Goal: Task Accomplishment & Management: Manage account settings

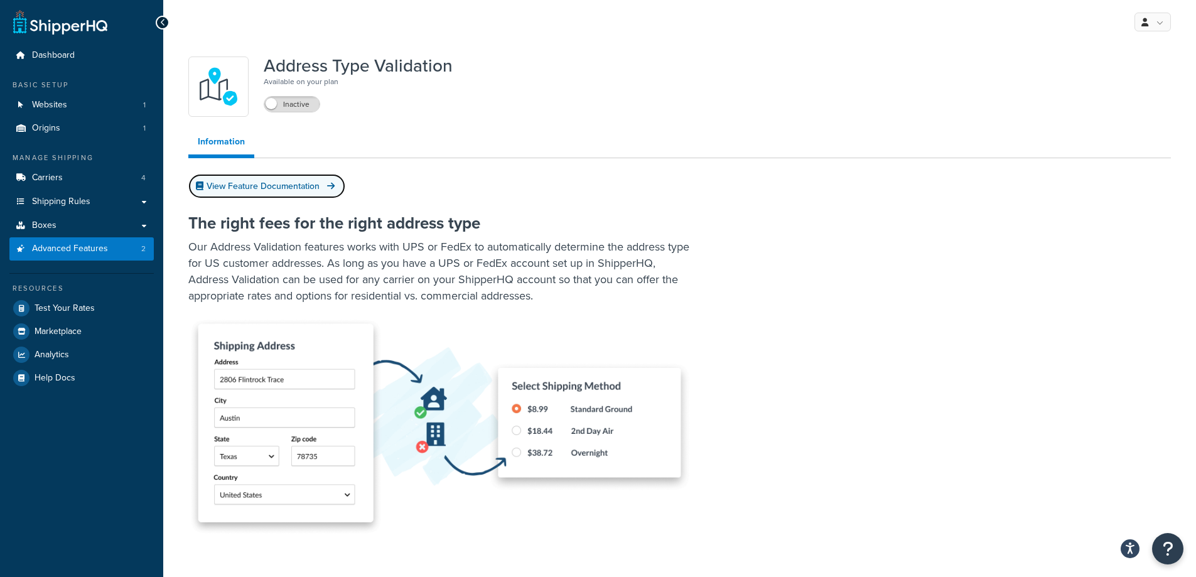
click at [334, 188] on icon at bounding box center [331, 185] width 8 height 9
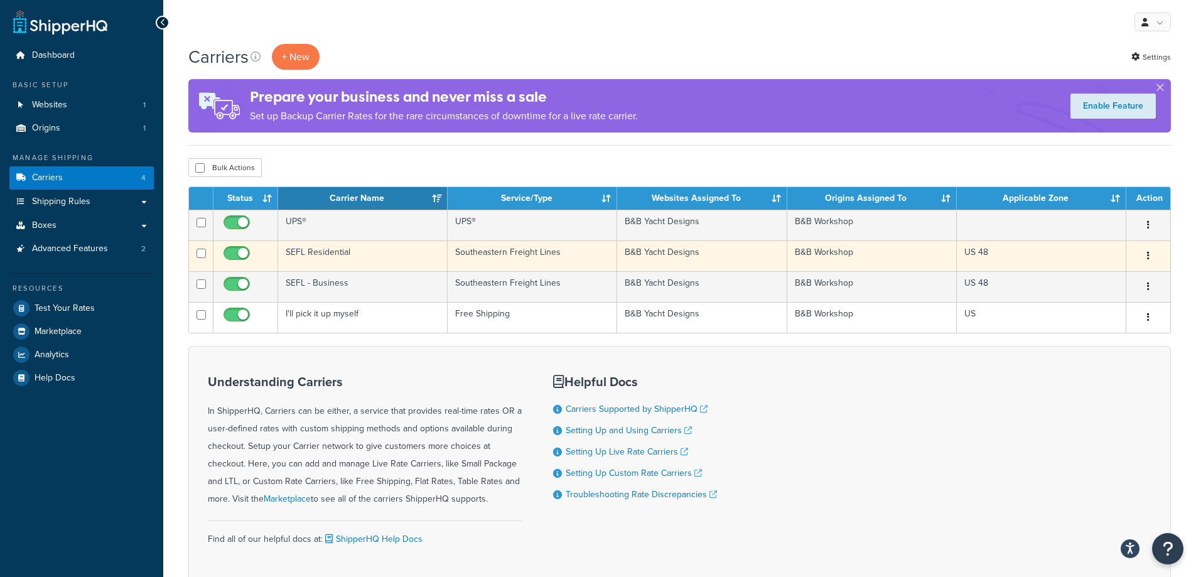
click at [1149, 262] on button "button" at bounding box center [1149, 256] width 18 height 20
click at [1112, 281] on link "Edit" at bounding box center [1097, 281] width 99 height 26
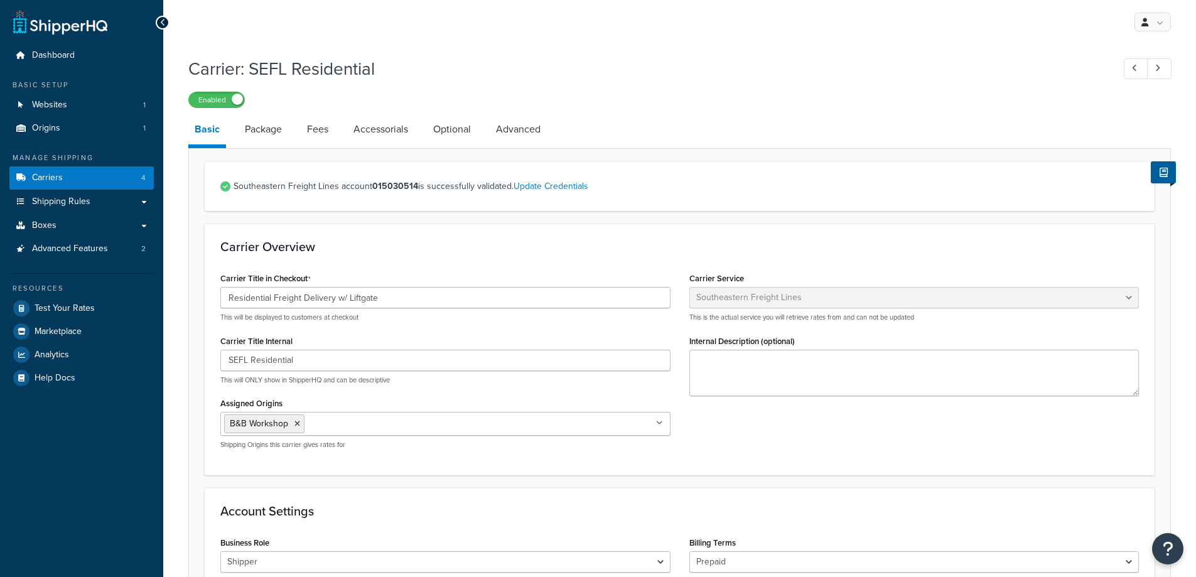
select select "seflFreight"
click at [524, 138] on link "Advanced" at bounding box center [518, 129] width 57 height 30
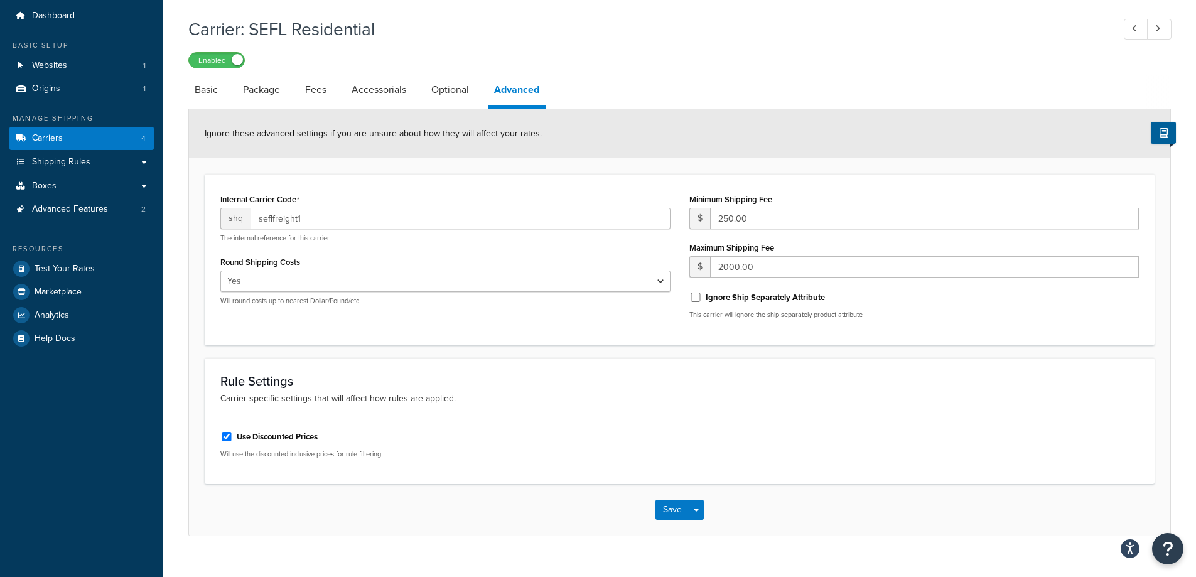
scroll to position [62, 0]
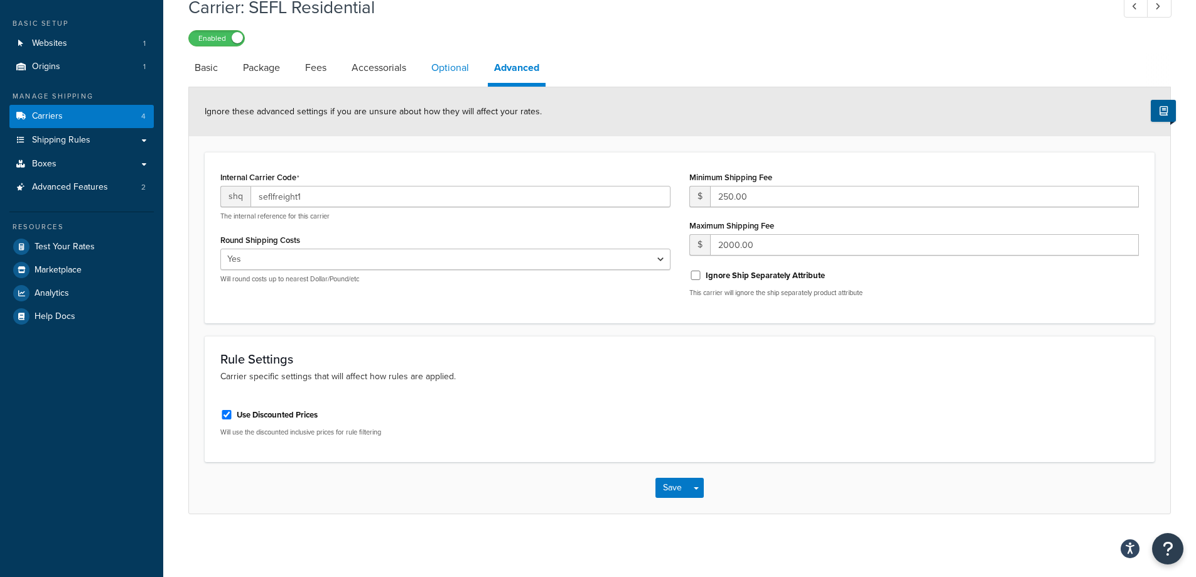
click at [448, 77] on link "Optional" at bounding box center [450, 68] width 50 height 30
select select "70"
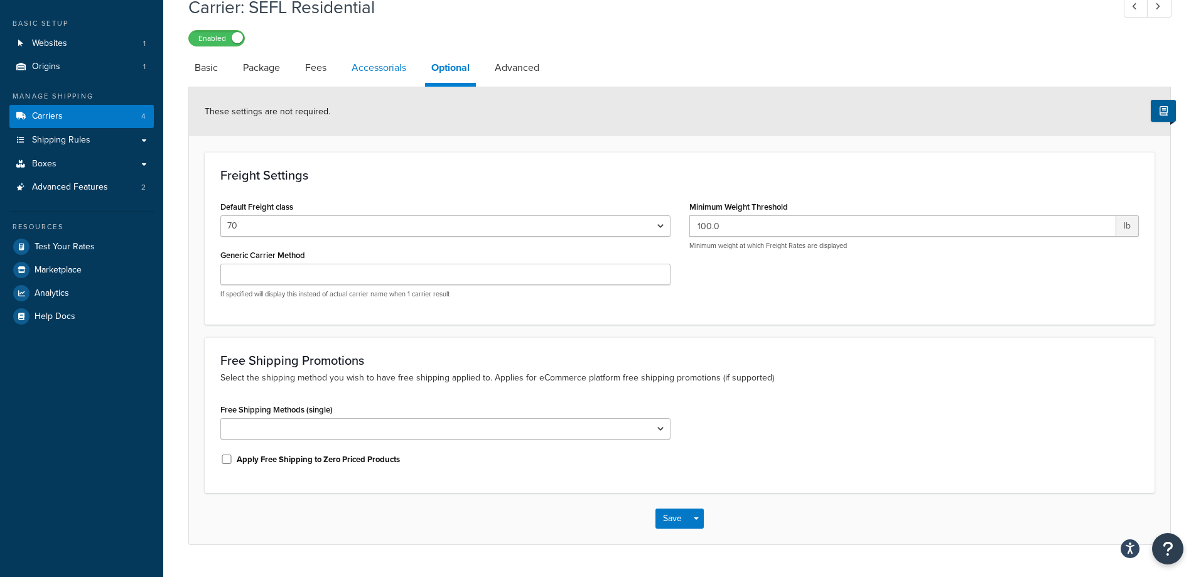
click at [377, 70] on link "Accessorials" at bounding box center [378, 68] width 67 height 30
select select "residential"
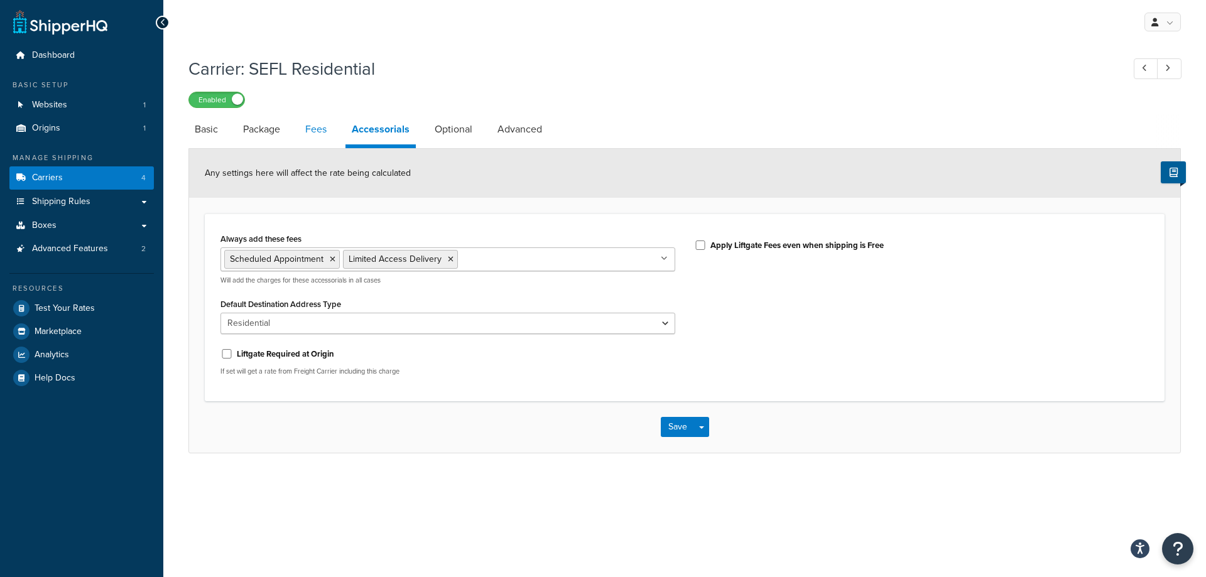
click at [313, 125] on link "Fees" at bounding box center [316, 129] width 34 height 30
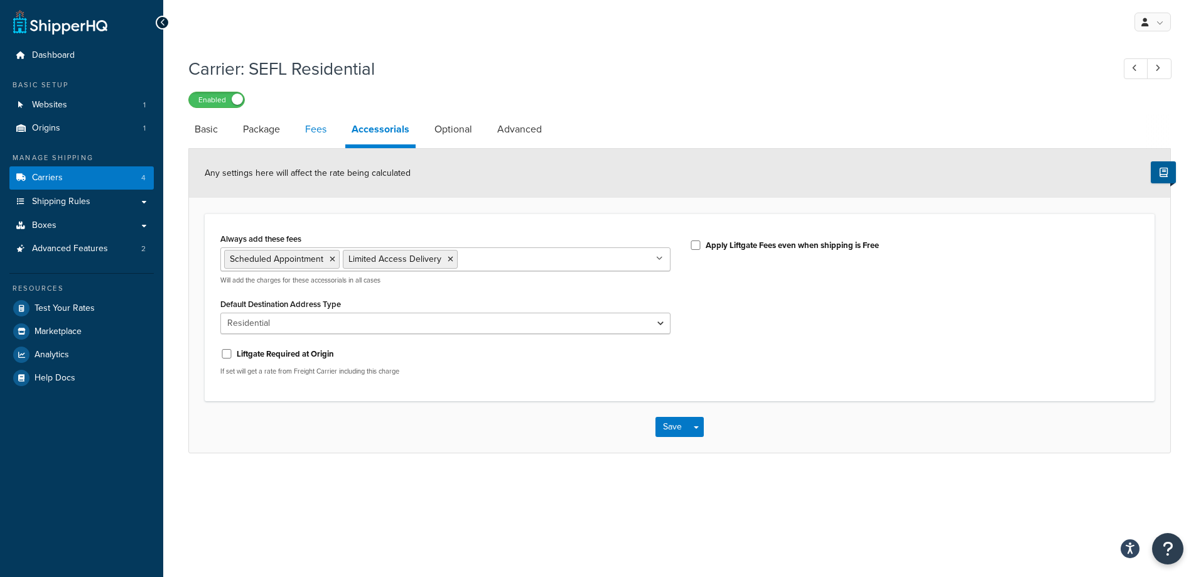
select select "AFTER"
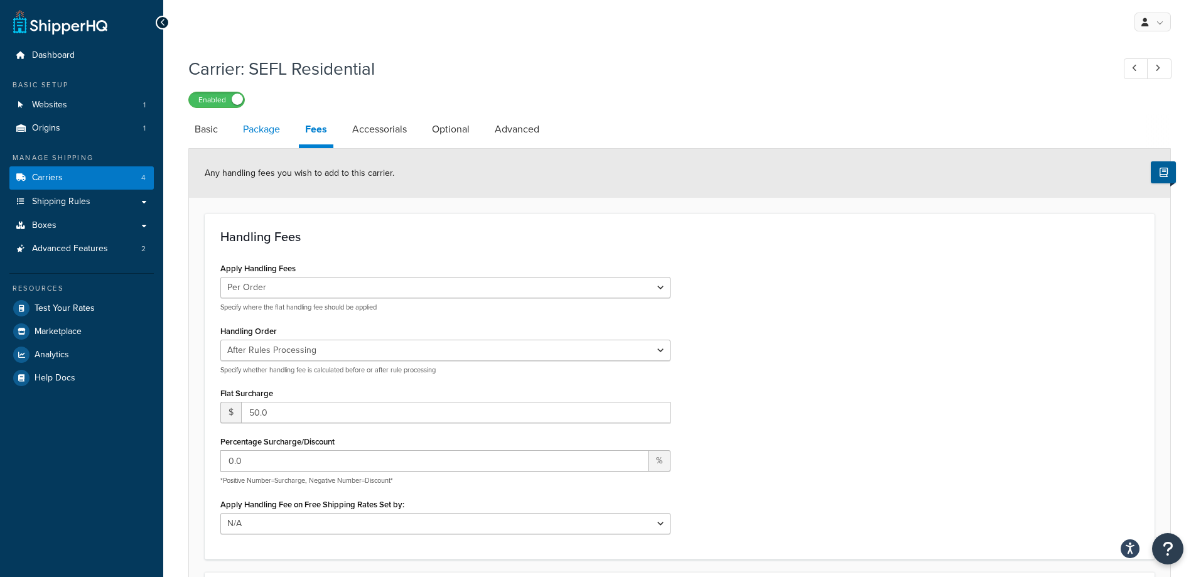
click at [273, 131] on link "Package" at bounding box center [262, 129] width 50 height 30
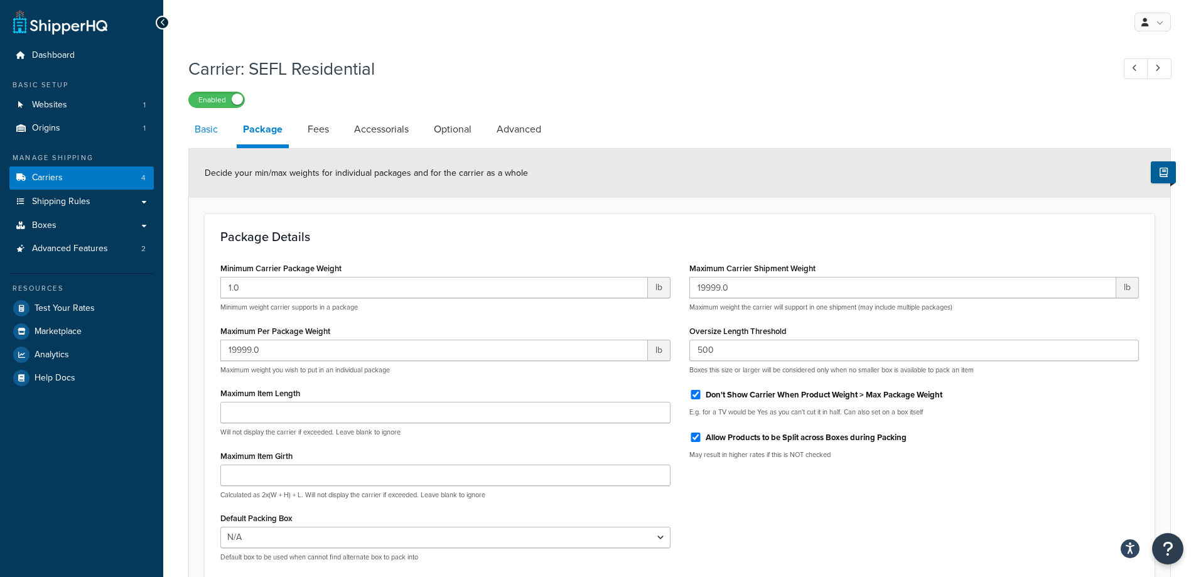
click at [202, 134] on link "Basic" at bounding box center [206, 129] width 36 height 30
select select "seflFreight"
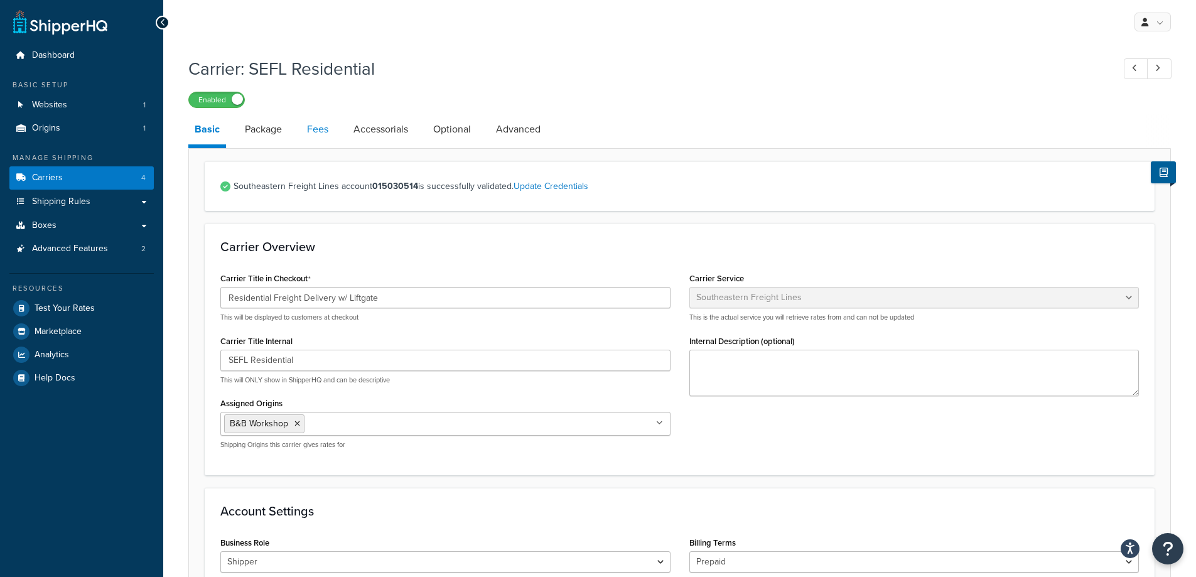
click at [311, 125] on link "Fees" at bounding box center [318, 129] width 34 height 30
select select "AFTER"
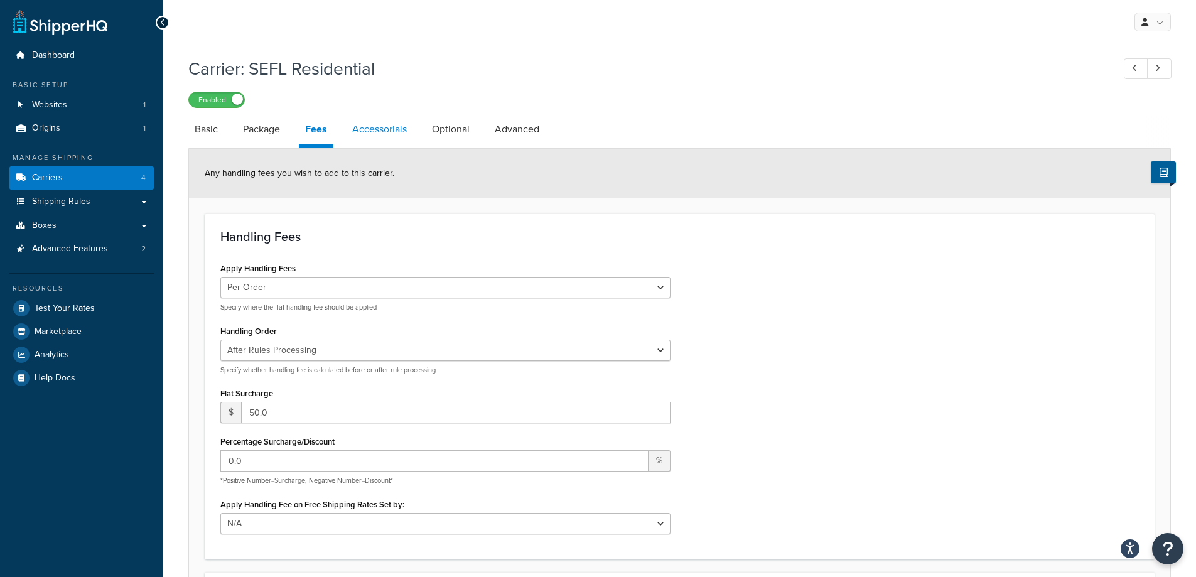
click at [386, 125] on link "Accessorials" at bounding box center [379, 129] width 67 height 30
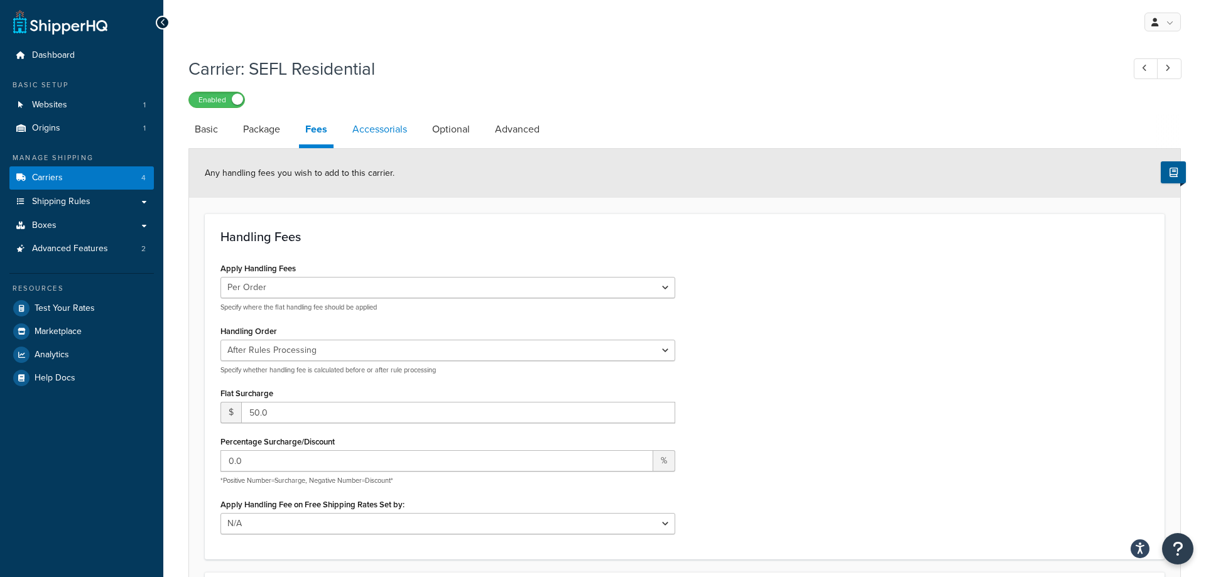
select select "residential"
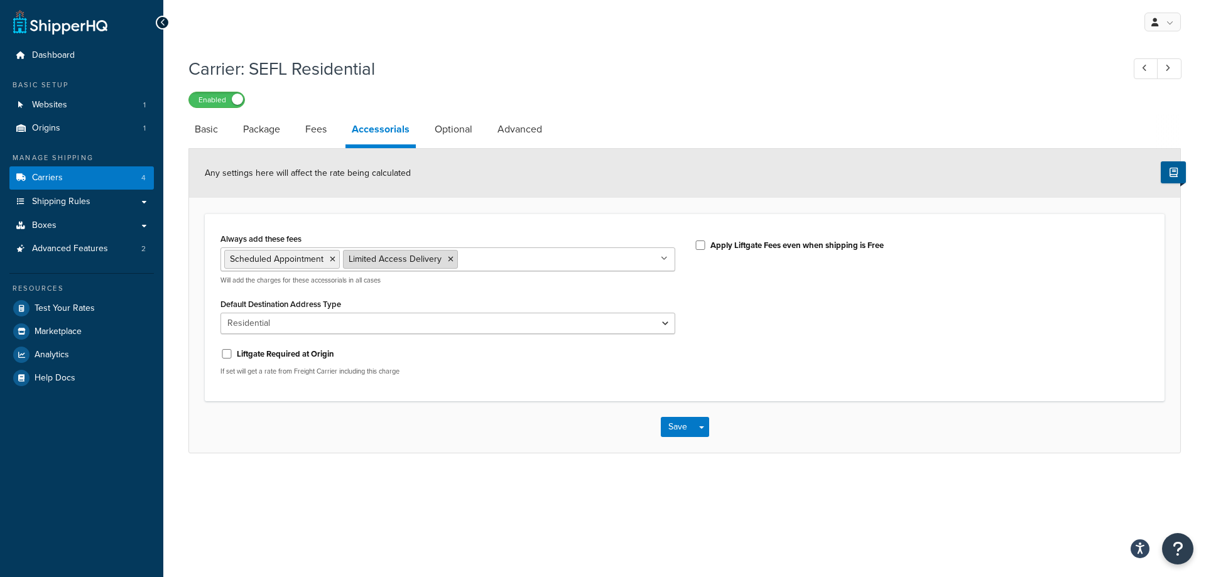
click at [450, 261] on icon at bounding box center [451, 260] width 6 height 8
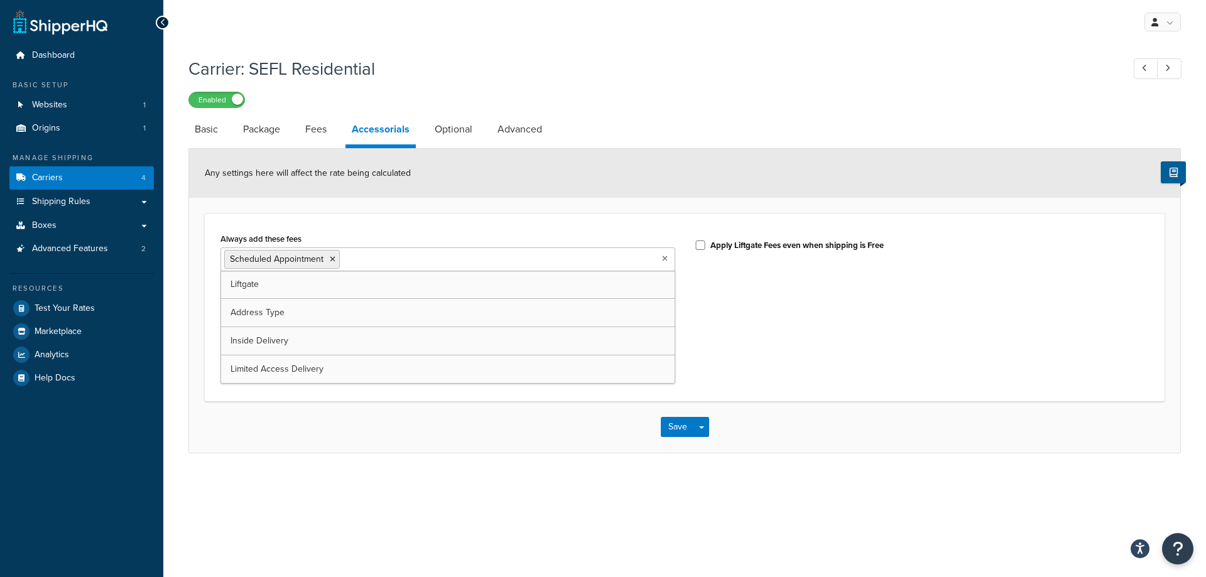
click at [719, 344] on div "Always add these fees Scheduled Appointment Liftgate Address Type Inside Delive…" at bounding box center [684, 308] width 947 height 156
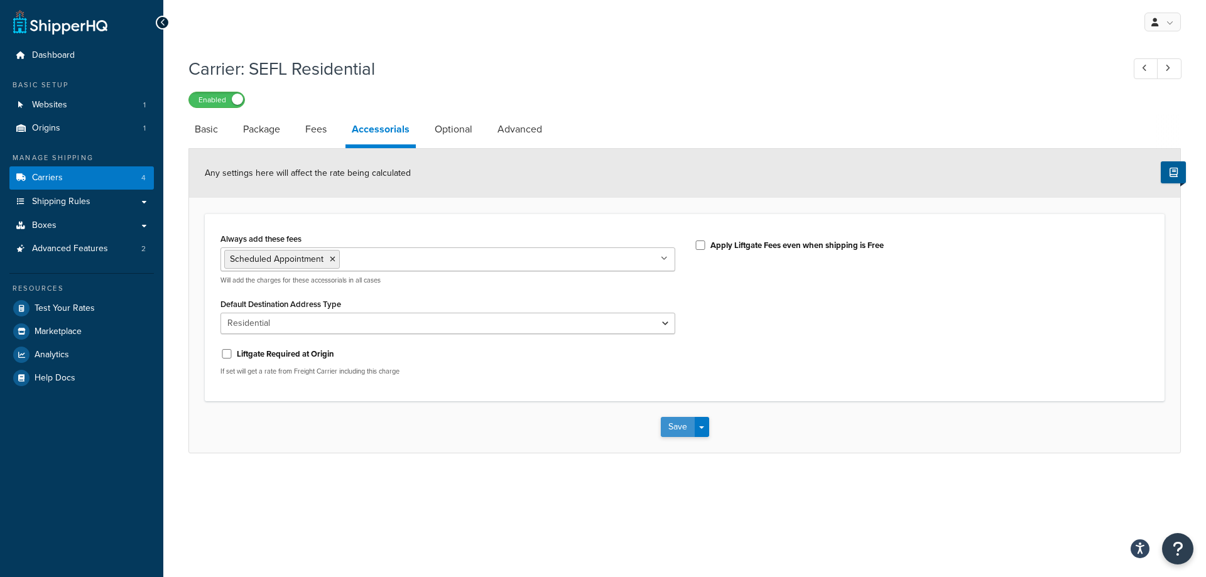
click at [683, 431] on button "Save" at bounding box center [678, 427] width 34 height 20
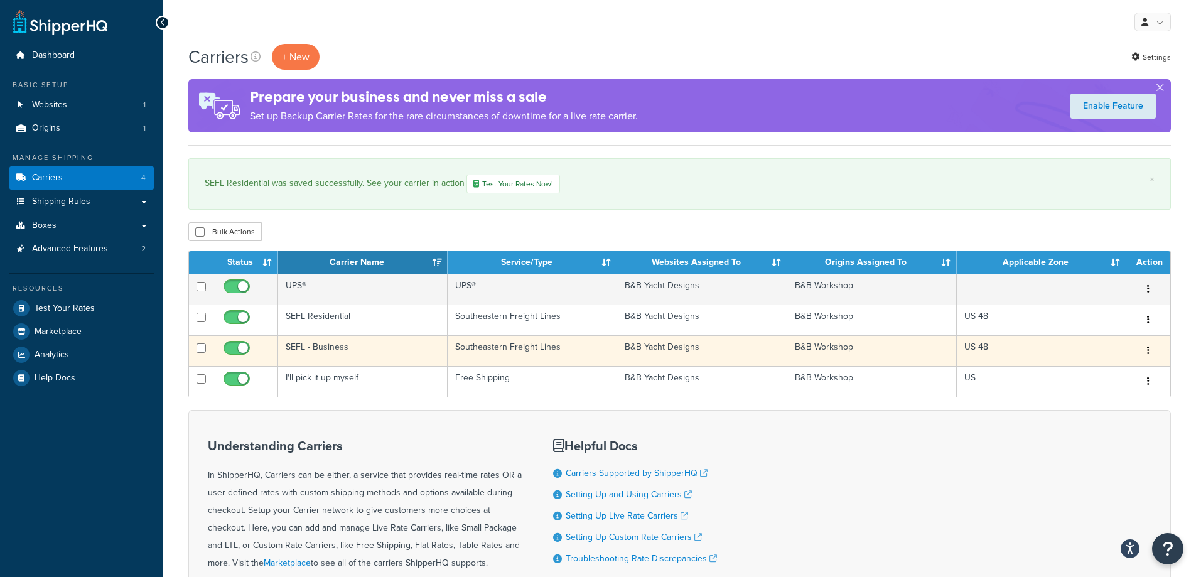
click at [1145, 348] on button "button" at bounding box center [1149, 351] width 18 height 20
click at [1079, 376] on link "Edit" at bounding box center [1097, 376] width 99 height 26
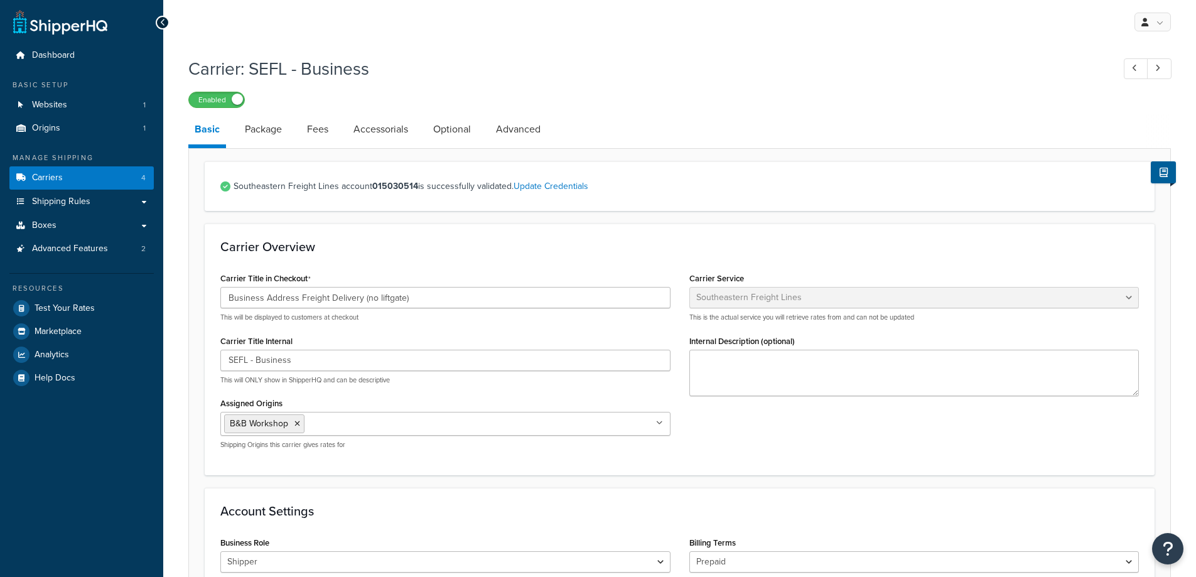
select select "seflFreight"
click at [325, 129] on link "Fees" at bounding box center [318, 129] width 34 height 30
select select "AFTER"
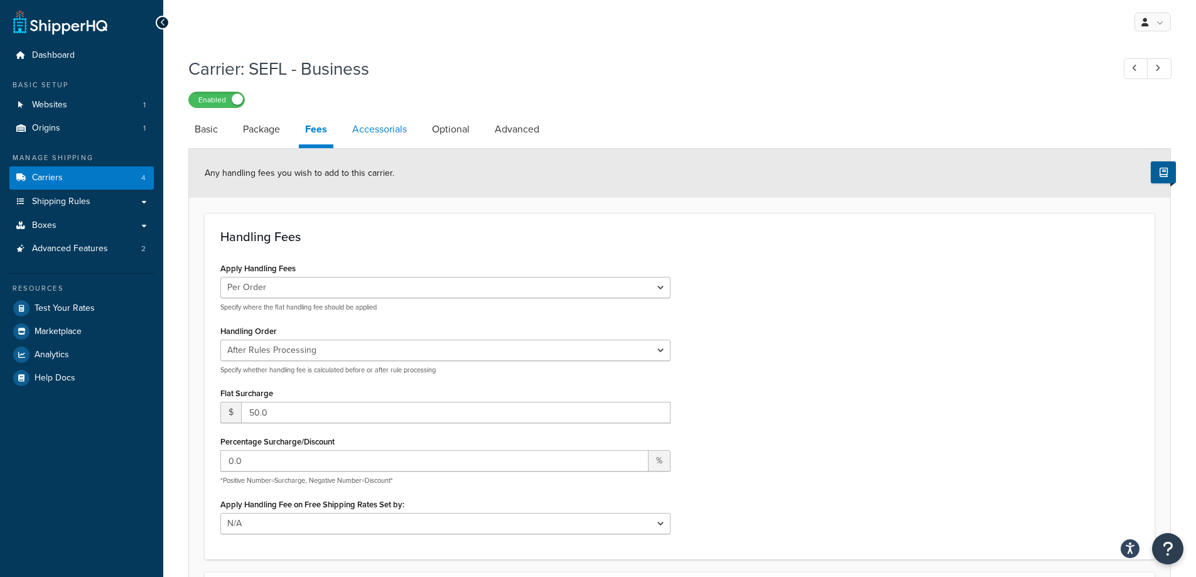
click at [378, 126] on link "Accessorials" at bounding box center [379, 129] width 67 height 30
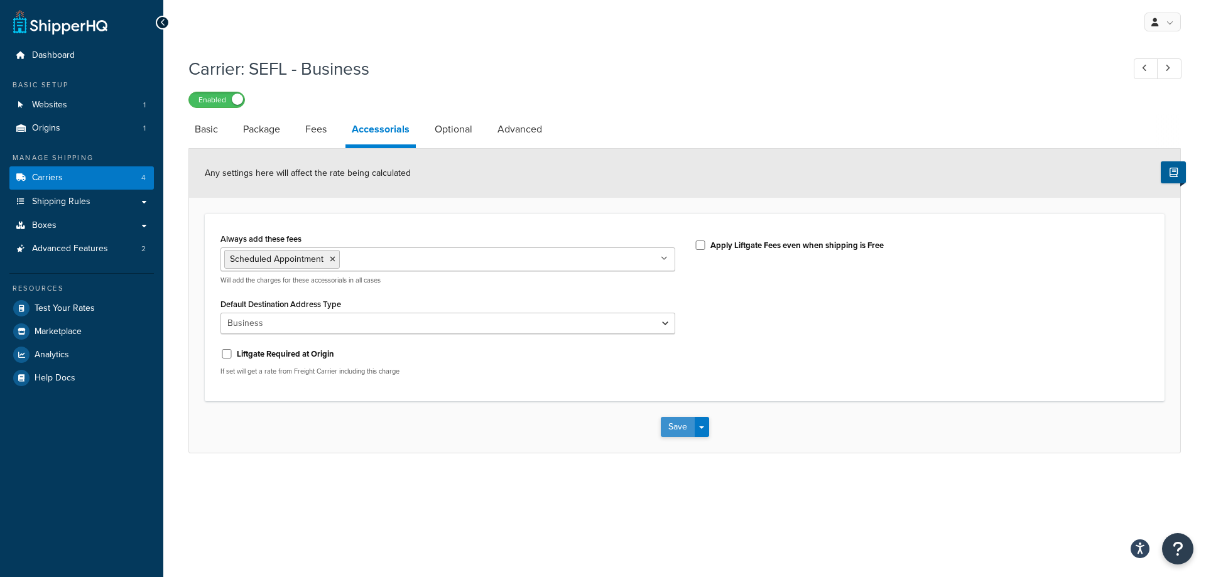
click at [676, 430] on button "Save" at bounding box center [678, 427] width 34 height 20
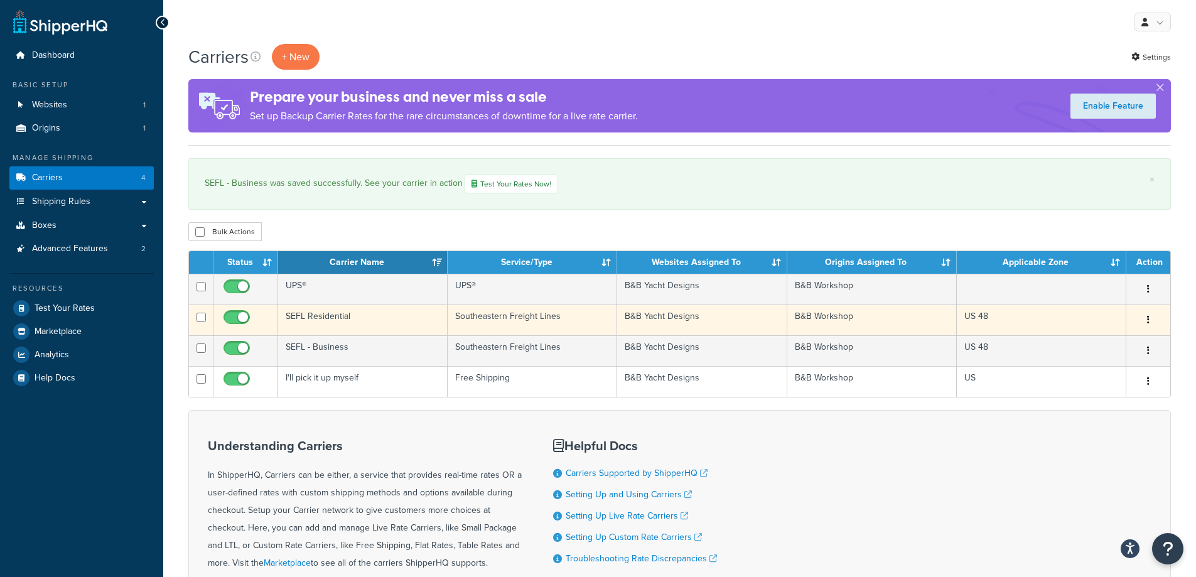
click at [1153, 327] on button "button" at bounding box center [1149, 320] width 18 height 20
click at [1127, 342] on link "Edit" at bounding box center [1097, 345] width 99 height 26
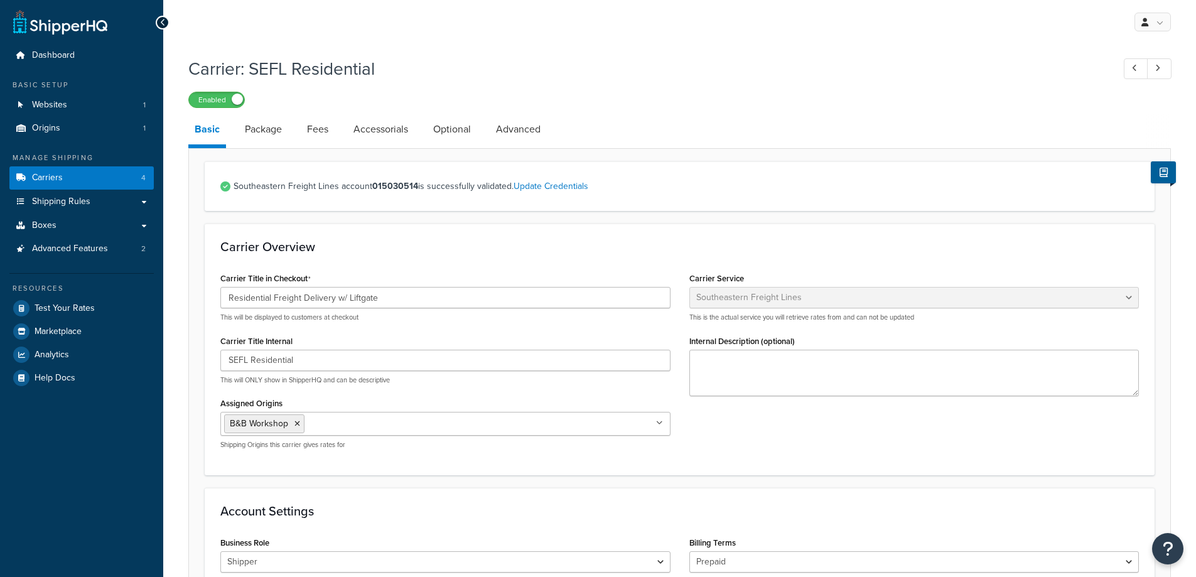
select select "seflFreight"
click at [377, 131] on link "Accessorials" at bounding box center [380, 129] width 67 height 30
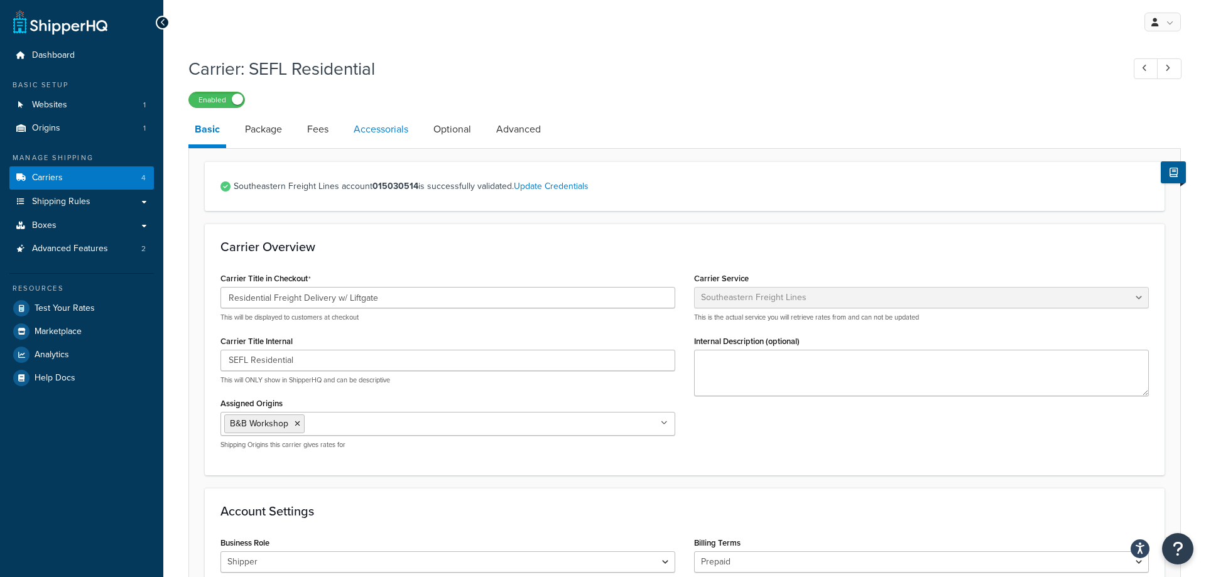
select select "residential"
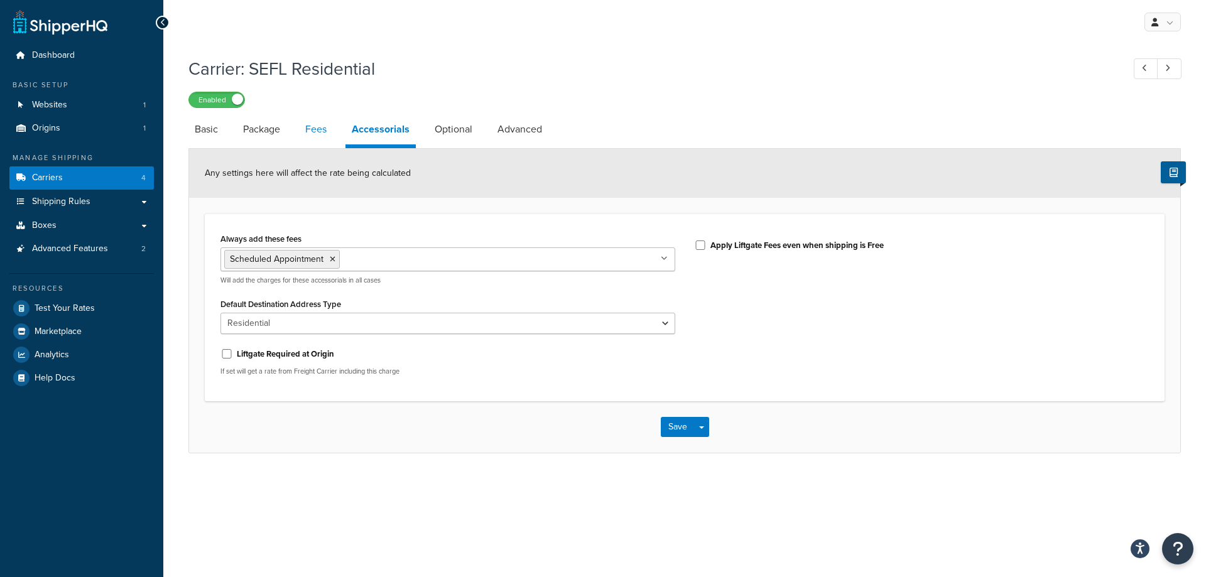
click at [316, 126] on link "Fees" at bounding box center [316, 129] width 34 height 30
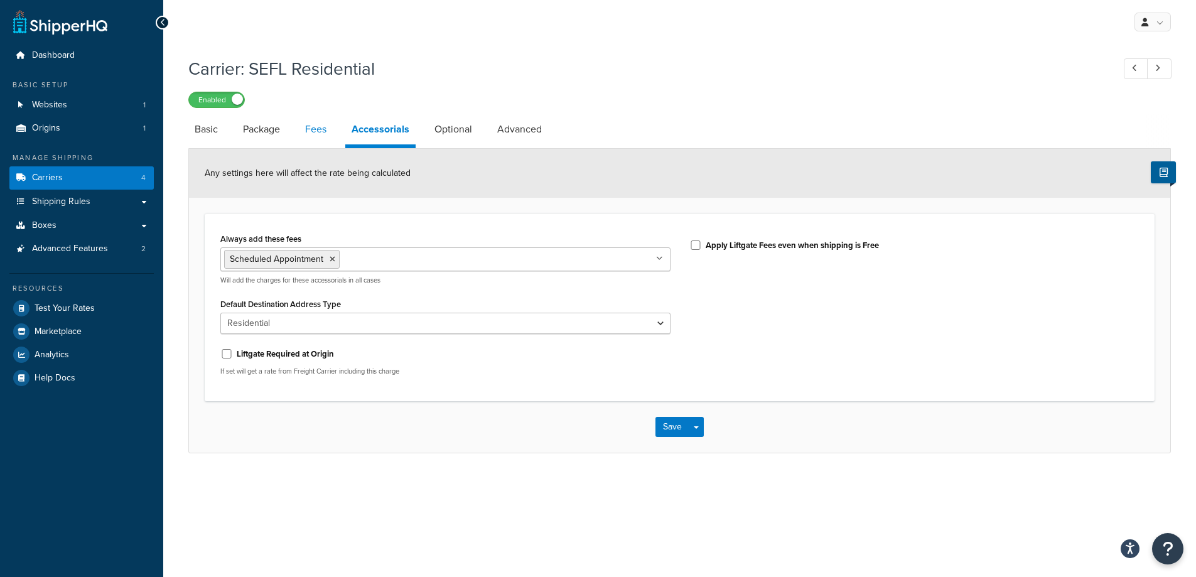
select select "AFTER"
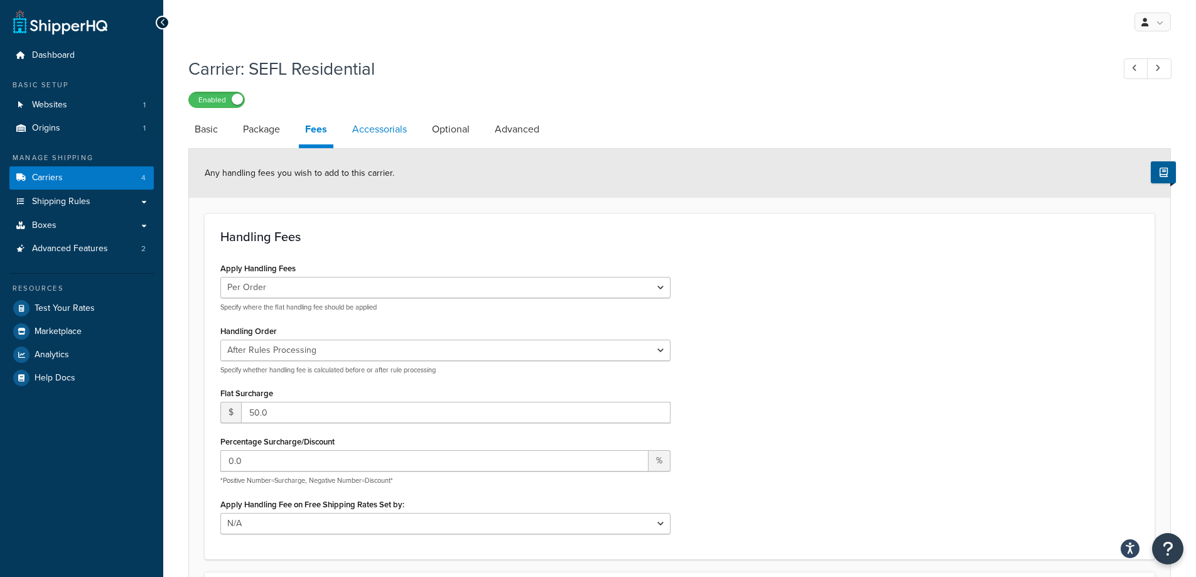
click at [371, 127] on link "Accessorials" at bounding box center [379, 129] width 67 height 30
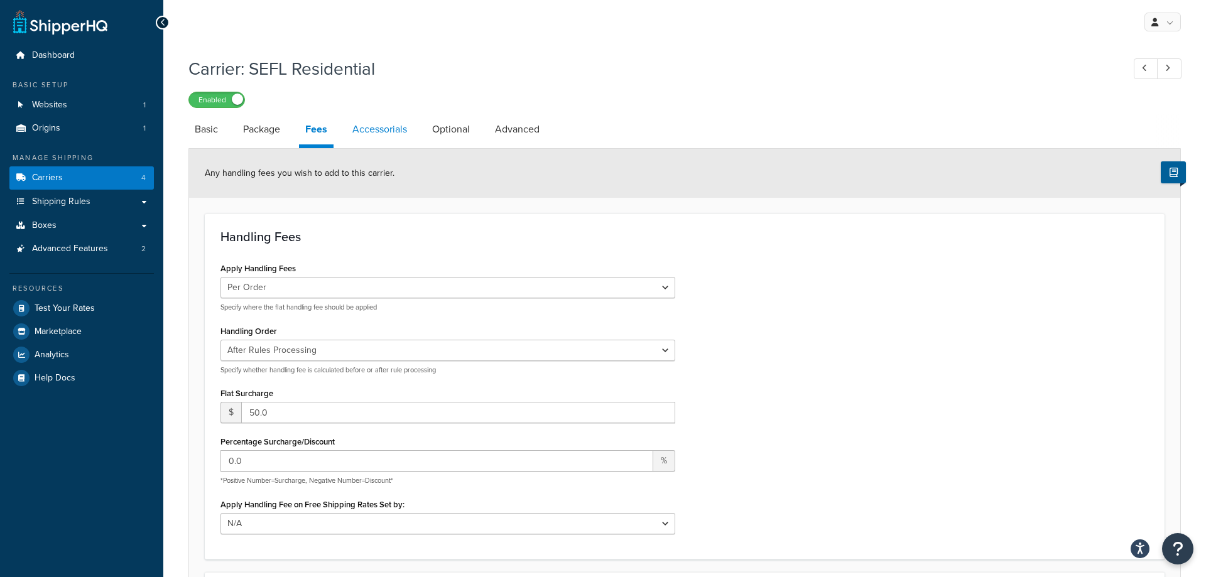
select select "residential"
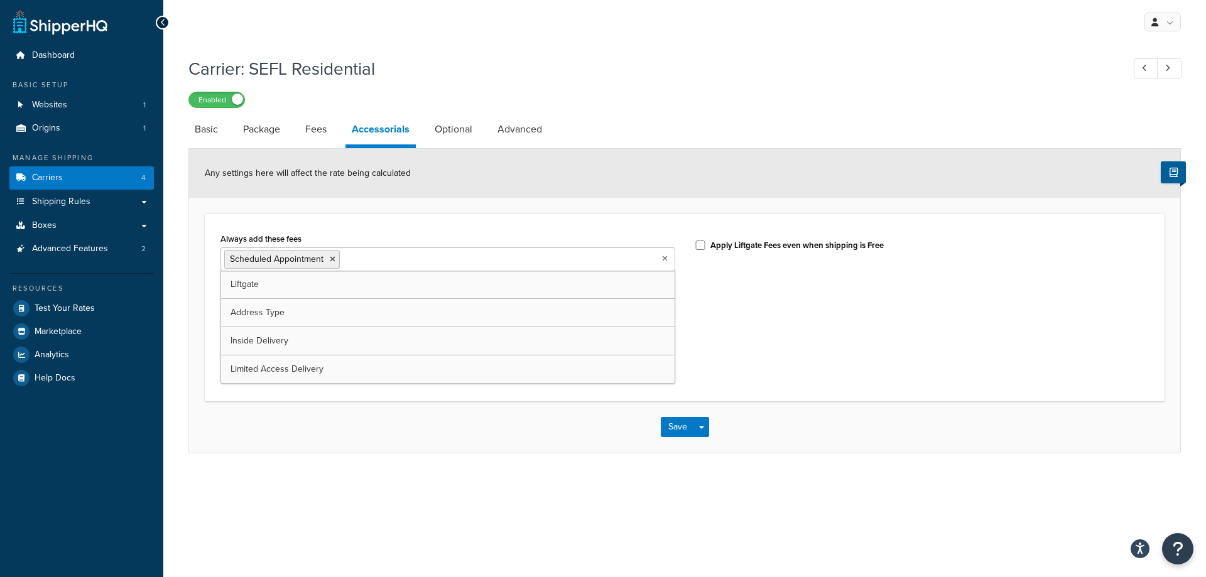
click at [624, 261] on ul "Scheduled Appointment" at bounding box center [447, 259] width 455 height 24
click at [821, 362] on div "Always add these fees Scheduled Appointment Liftgate Address Type Inside Delive…" at bounding box center [684, 308] width 947 height 156
click at [457, 264] on ul "Scheduled Appointment" at bounding box center [447, 259] width 455 height 24
click at [682, 430] on button "Save" at bounding box center [678, 427] width 34 height 20
